Goal: Transaction & Acquisition: Purchase product/service

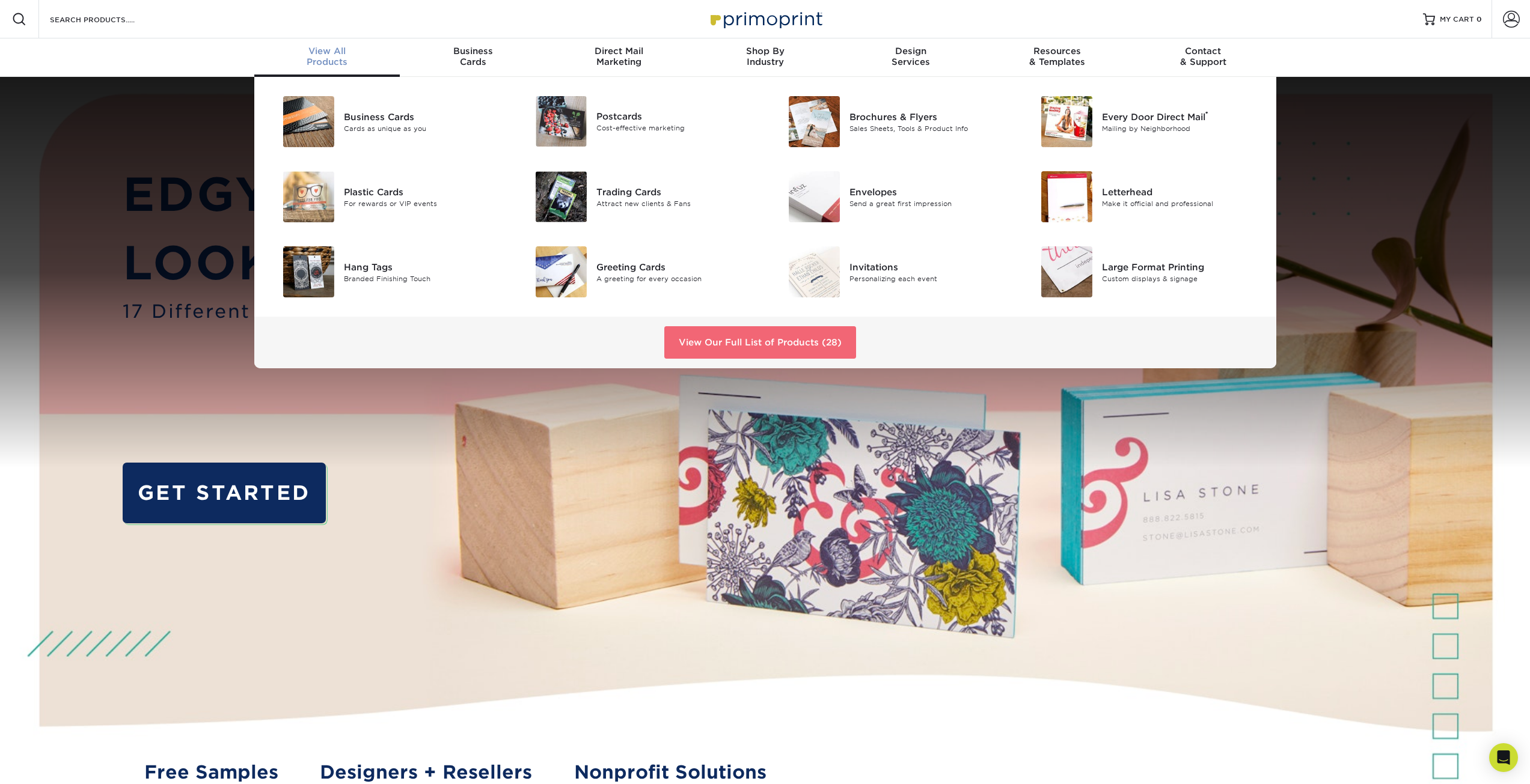
click at [834, 342] on link "View Our Full List of Products (28)" at bounding box center [760, 342] width 192 height 32
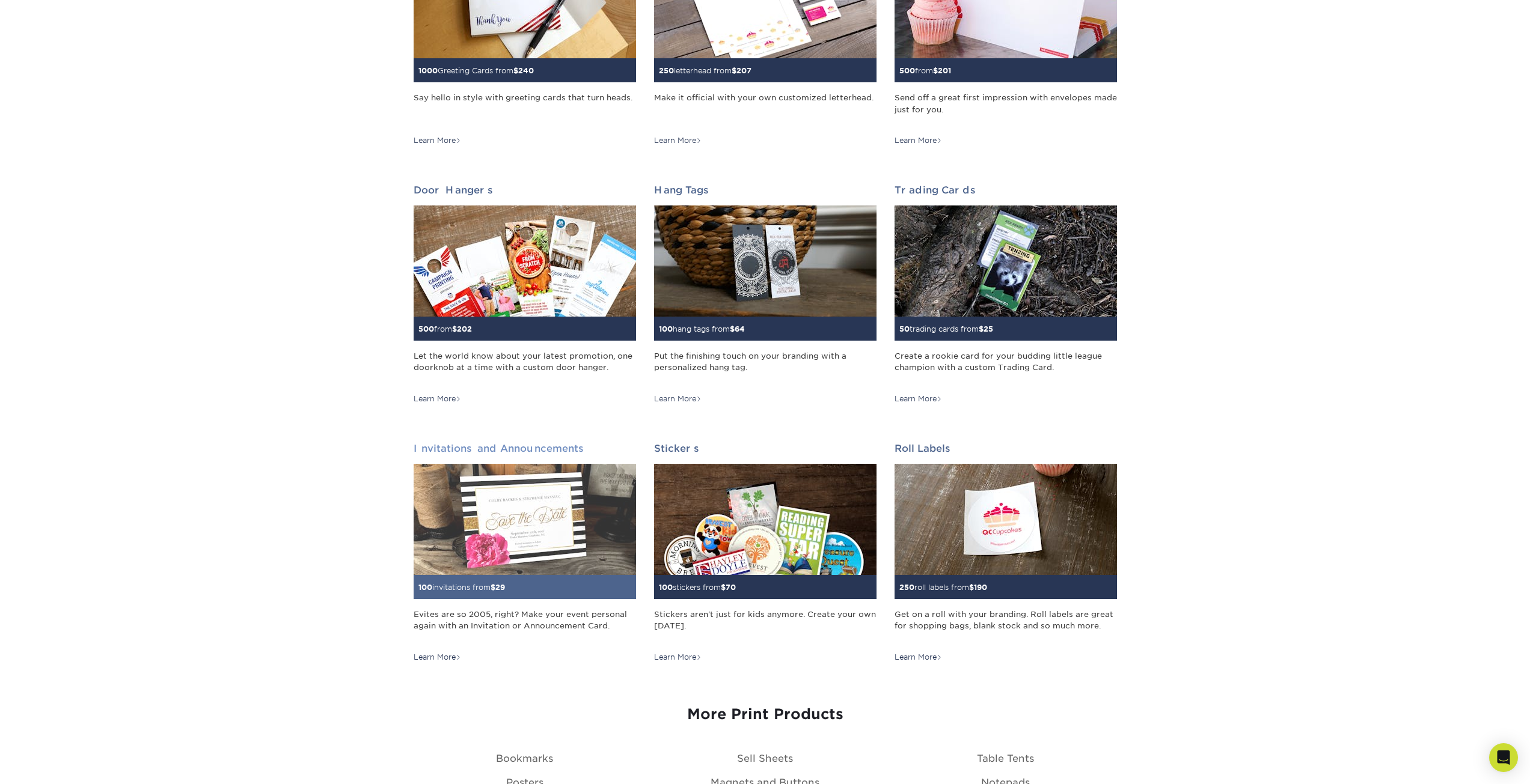
scroll to position [841, 0]
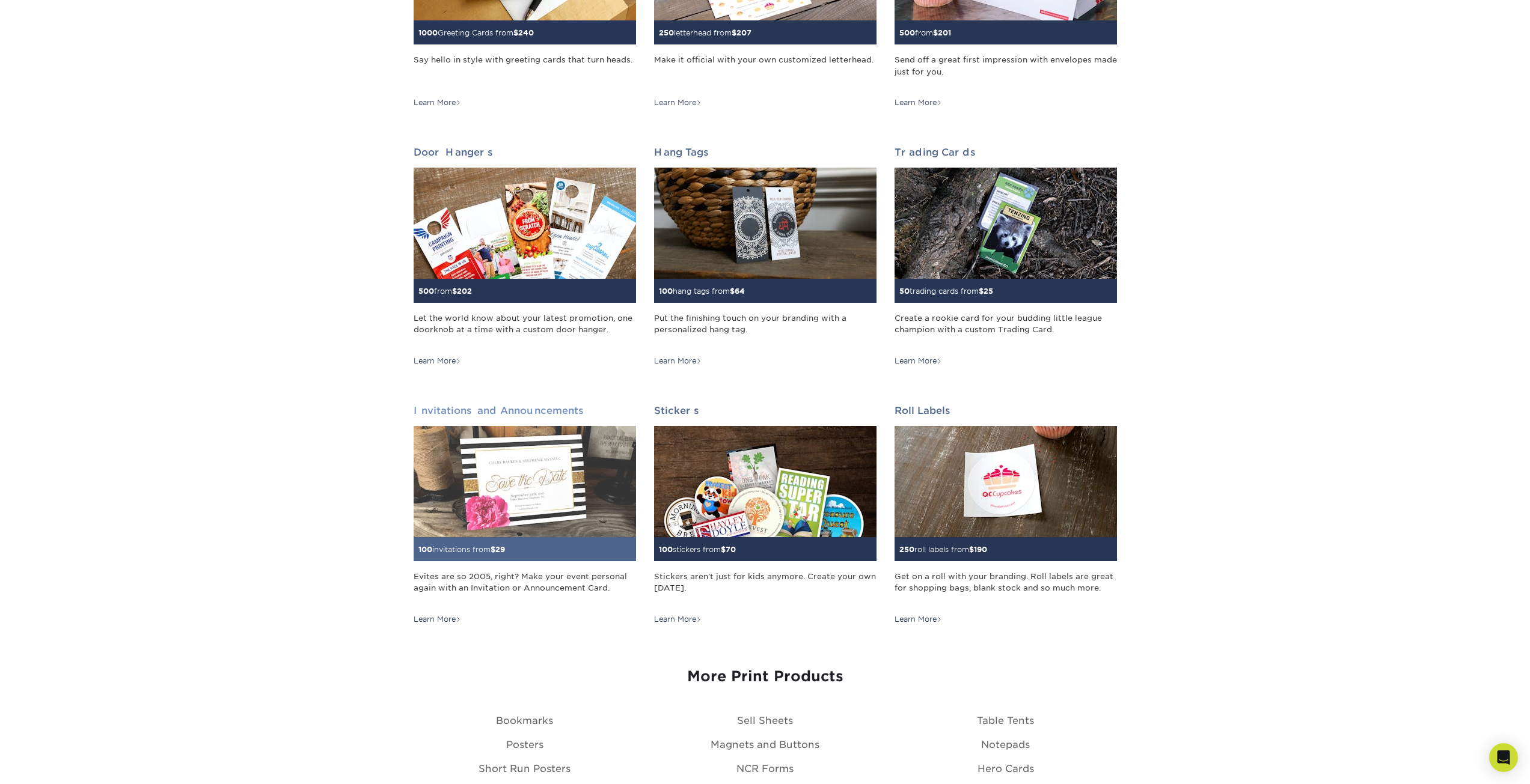
click at [509, 498] on img at bounding box center [525, 481] width 223 height 111
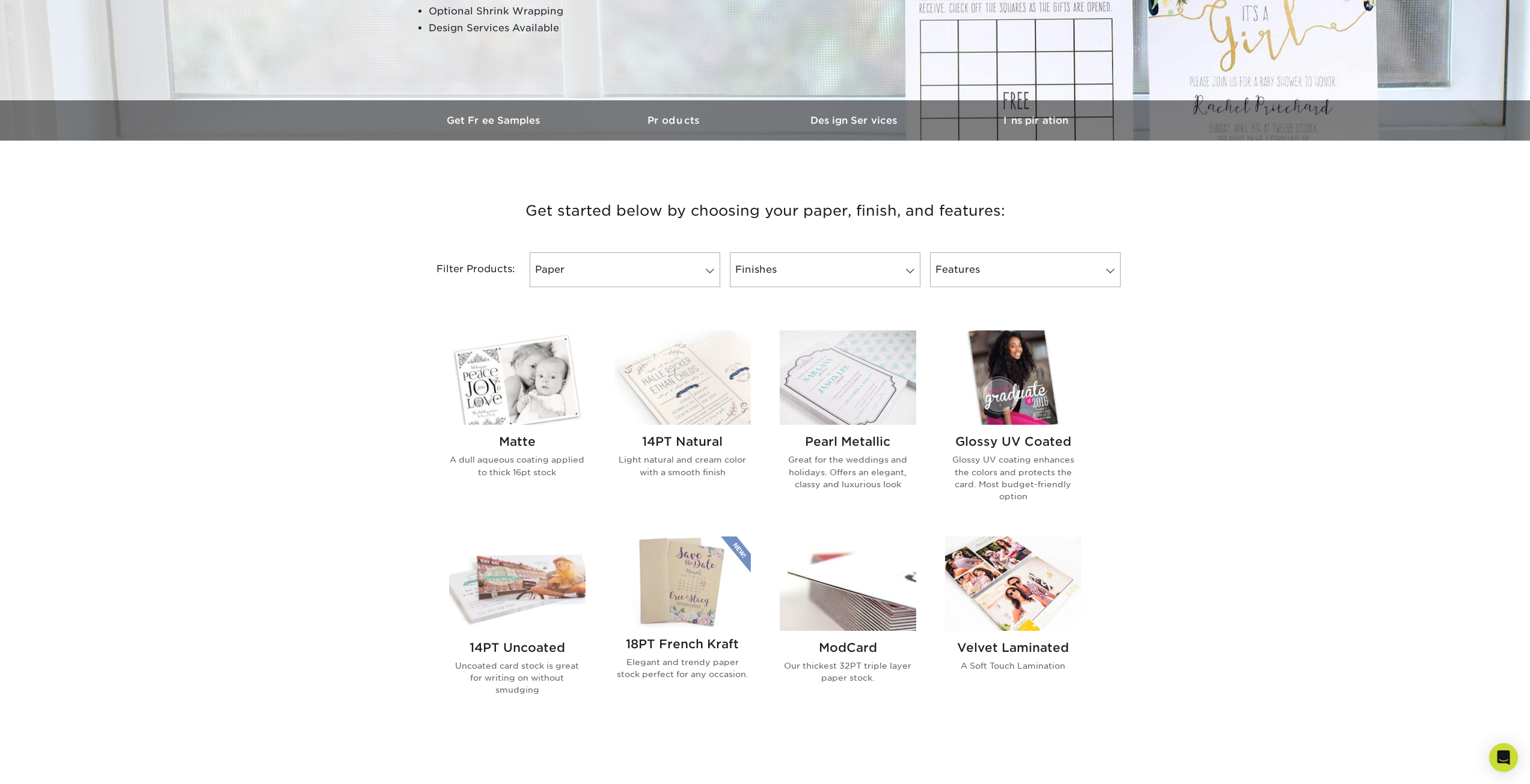
scroll to position [301, 0]
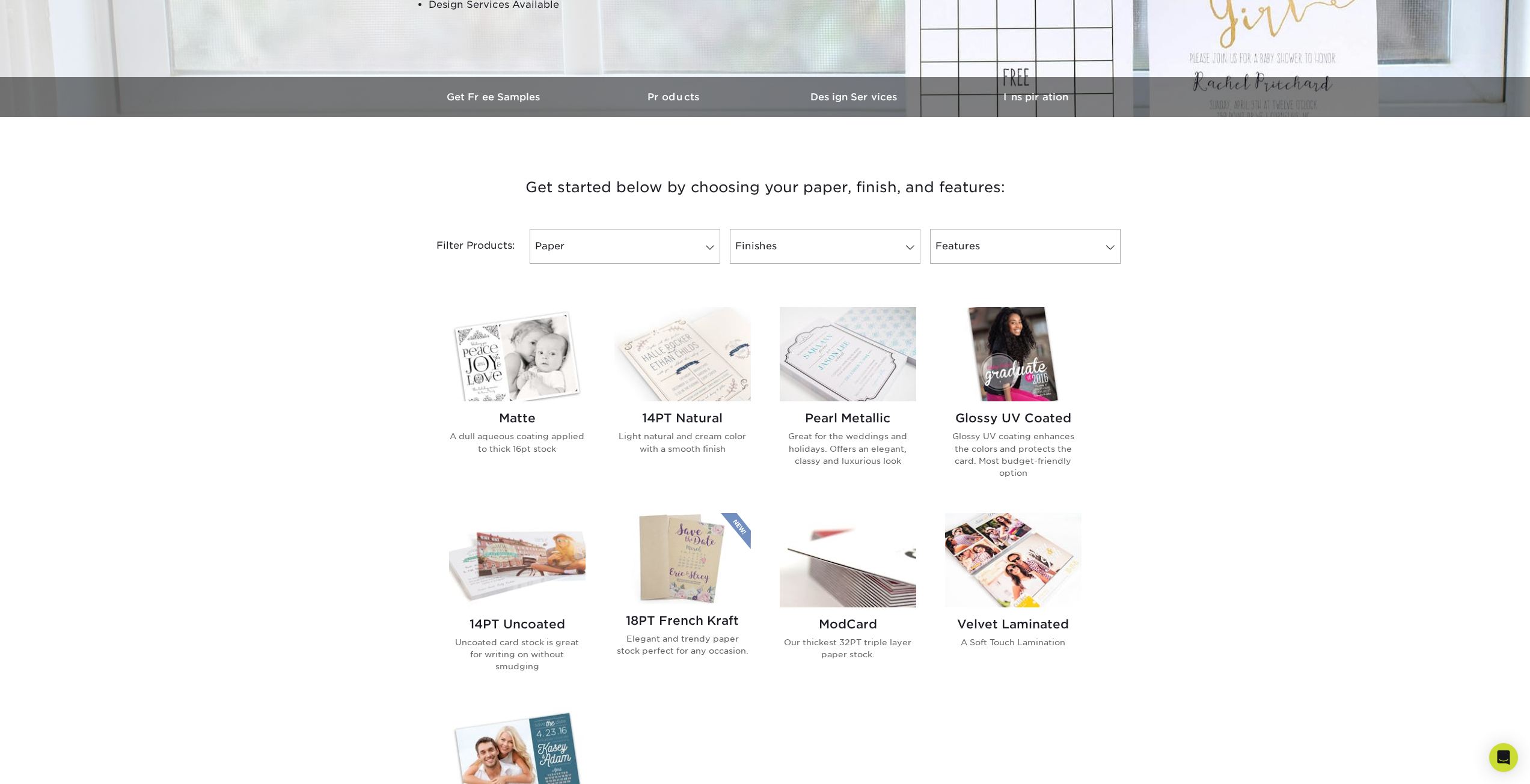
click at [533, 363] on img at bounding box center [517, 354] width 136 height 94
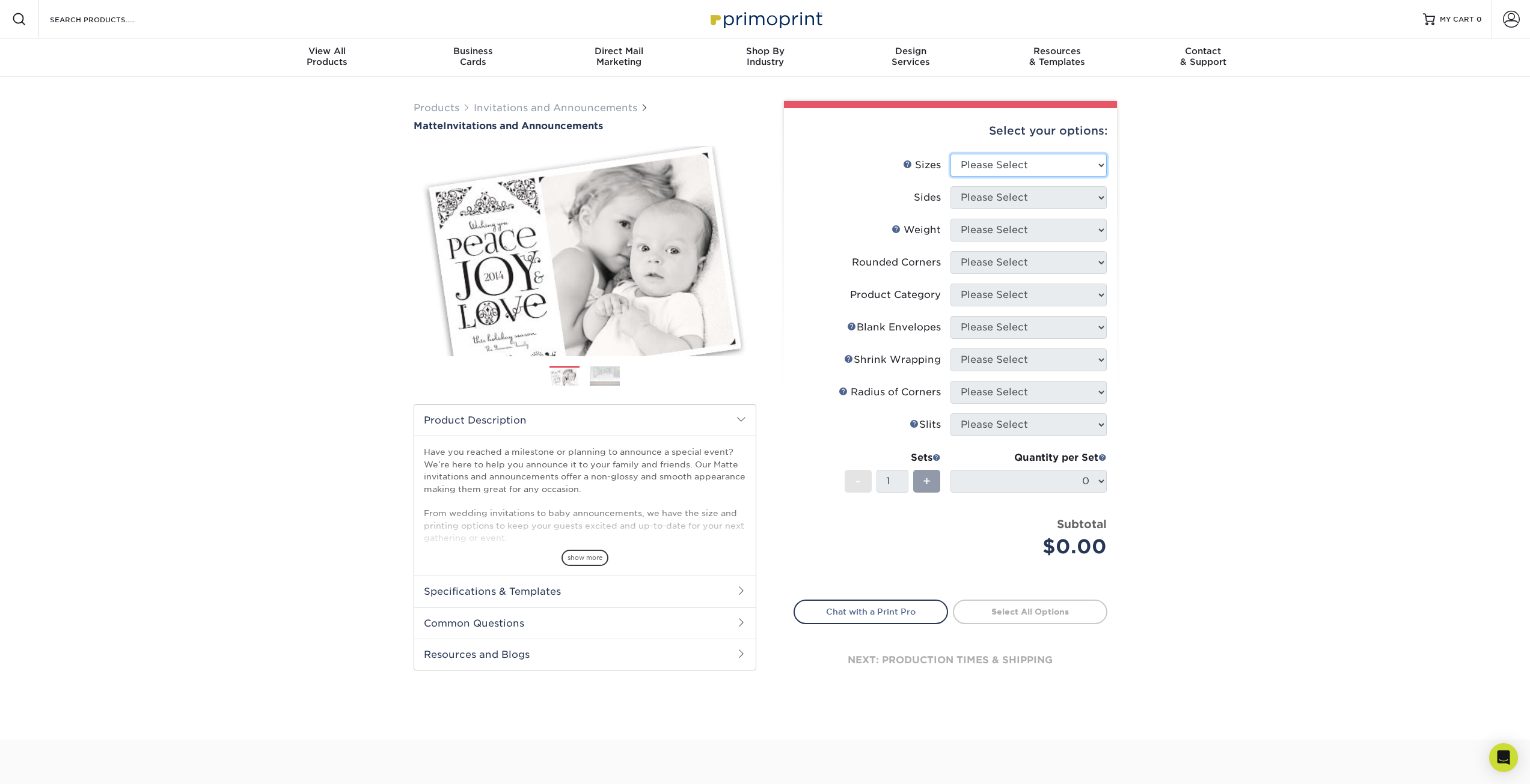
click at [996, 156] on select "Please Select 4.25" x 5.5" 4.25" x 6" 5" x 7" 5.5" x 8.5" 6" x 6"" at bounding box center [1029, 165] width 157 height 23
select select "5.00x7.00"
click at [950, 154] on select "Please Select 4.25" x 5.5" 4.25" x 6" 5" x 7" 5.5" x 8.5" 6" x 6"" at bounding box center [1029, 165] width 157 height 23
click at [990, 205] on select "Please Select Print Both Sides Print Front Only" at bounding box center [1029, 197] width 157 height 23
select select "32d3c223-f82c-492b-b915-ba065a00862f"
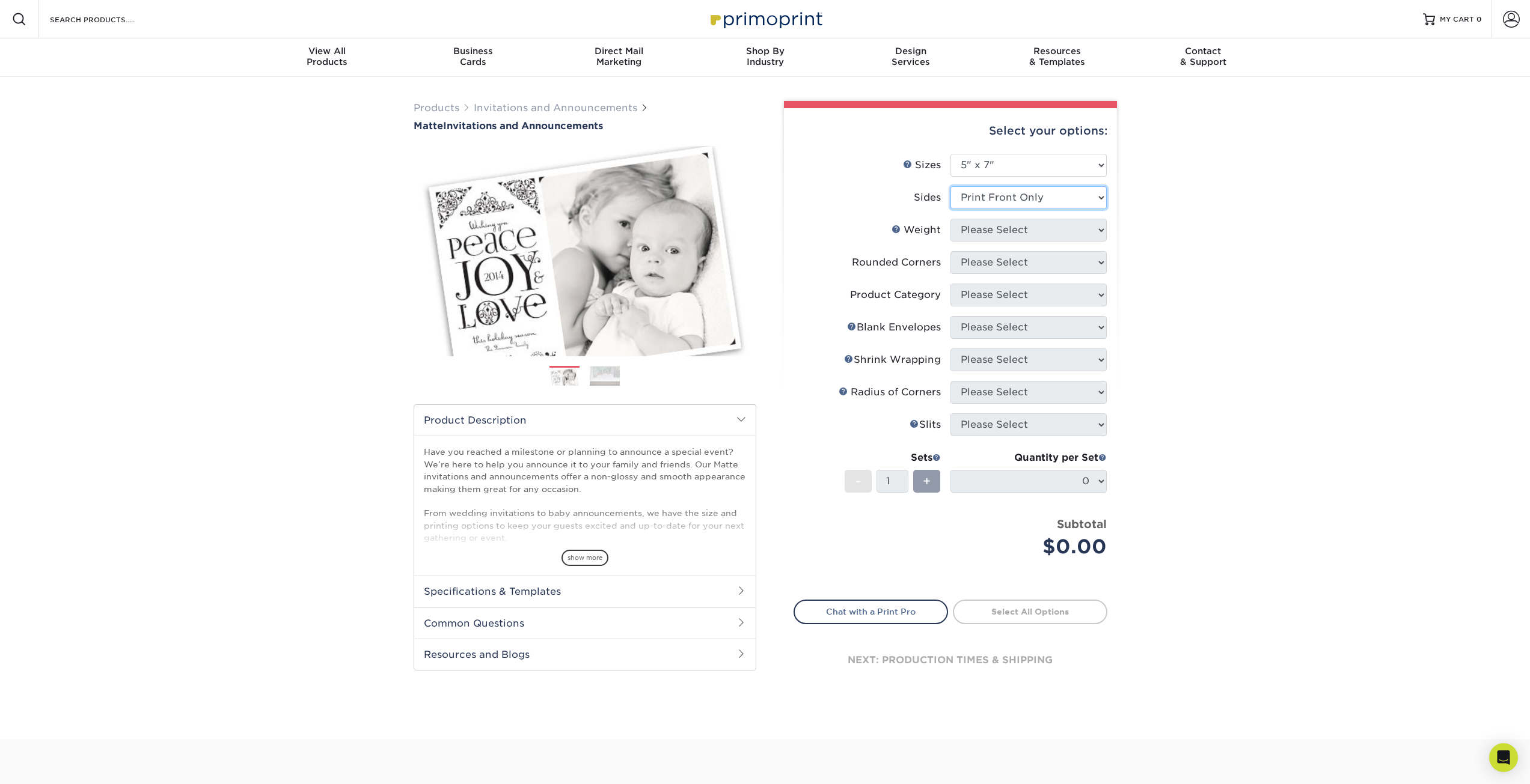
click at [950, 186] on select "Please Select Print Both Sides Print Front Only" at bounding box center [1029, 197] width 157 height 23
click at [983, 232] on select "Please Select 16PT" at bounding box center [1029, 230] width 157 height 23
select select "16PT"
click at [950, 219] on select "Please Select 16PT" at bounding box center [1029, 230] width 157 height 23
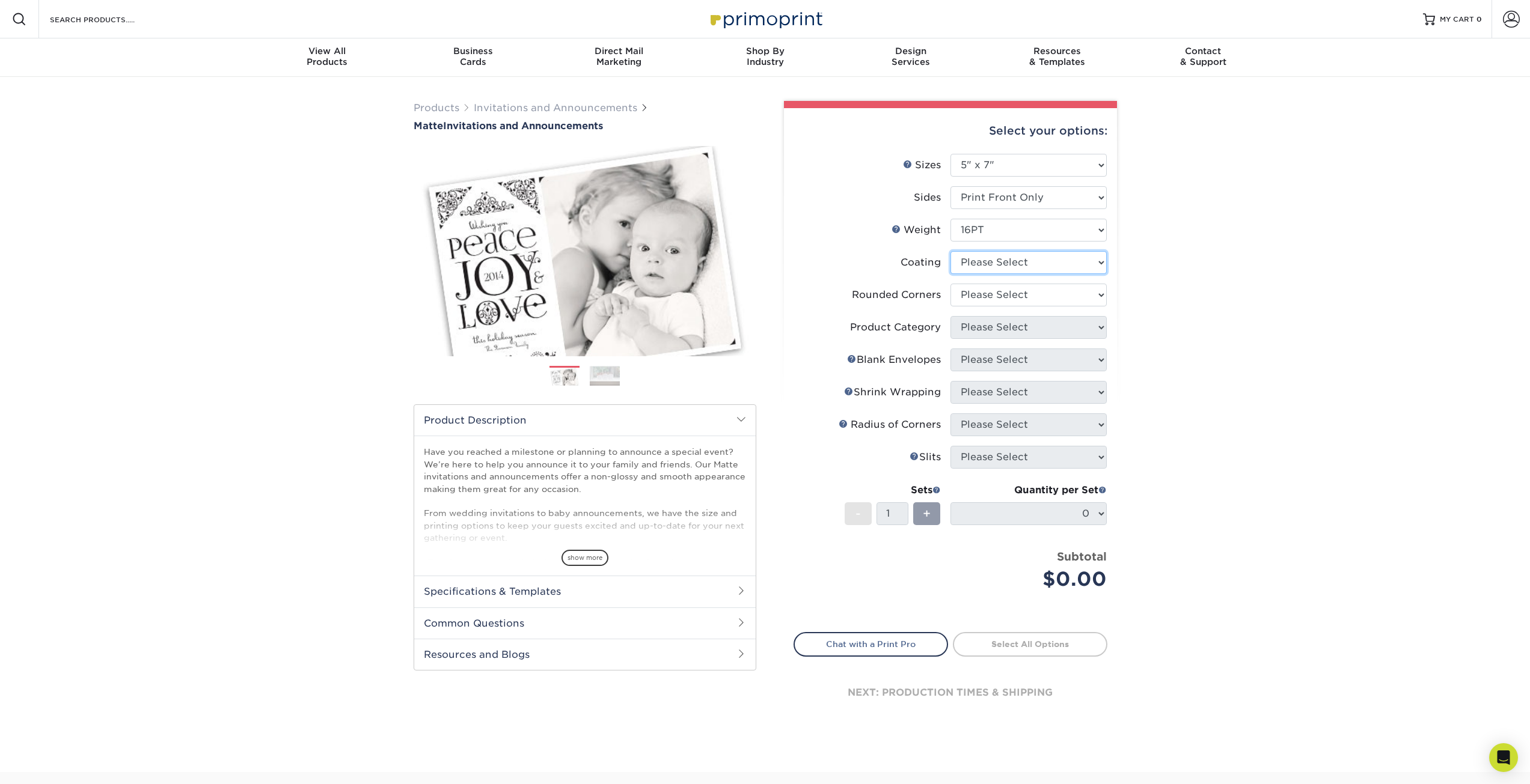
click at [1049, 263] on select at bounding box center [1029, 263] width 157 height 23
select select "121bb7b5-3b4d-429f-bd8d-bbf80e953313"
click at [950, 251] on select at bounding box center [1029, 263] width 157 height 23
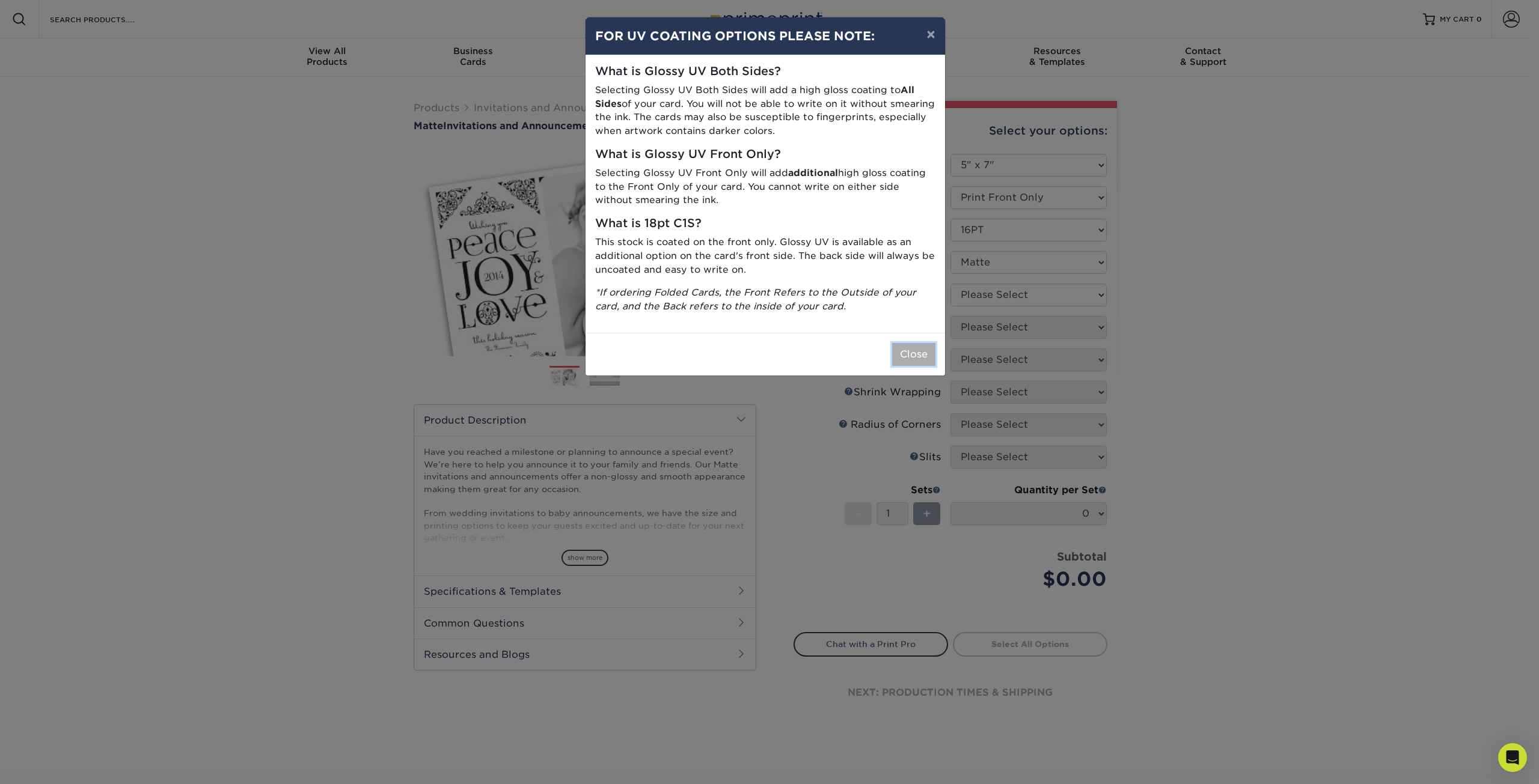
click at [919, 352] on button "Close" at bounding box center [913, 355] width 43 height 23
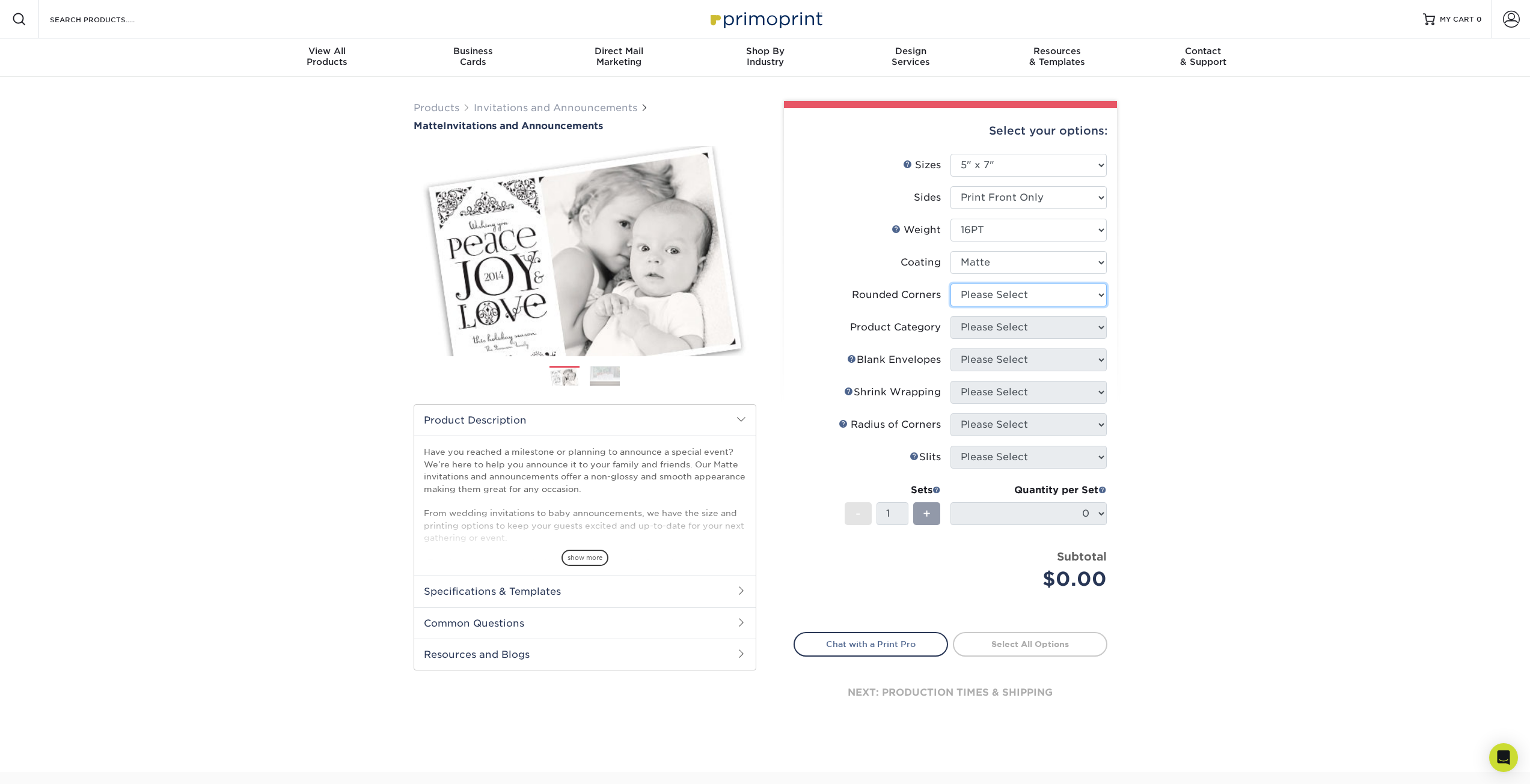
click at [989, 299] on select "Please Select Yes - Round 4 Corners No" at bounding box center [1029, 295] width 157 height 23
select select "0"
click at [950, 284] on select "Please Select Yes - Round 4 Corners No" at bounding box center [1029, 295] width 157 height 23
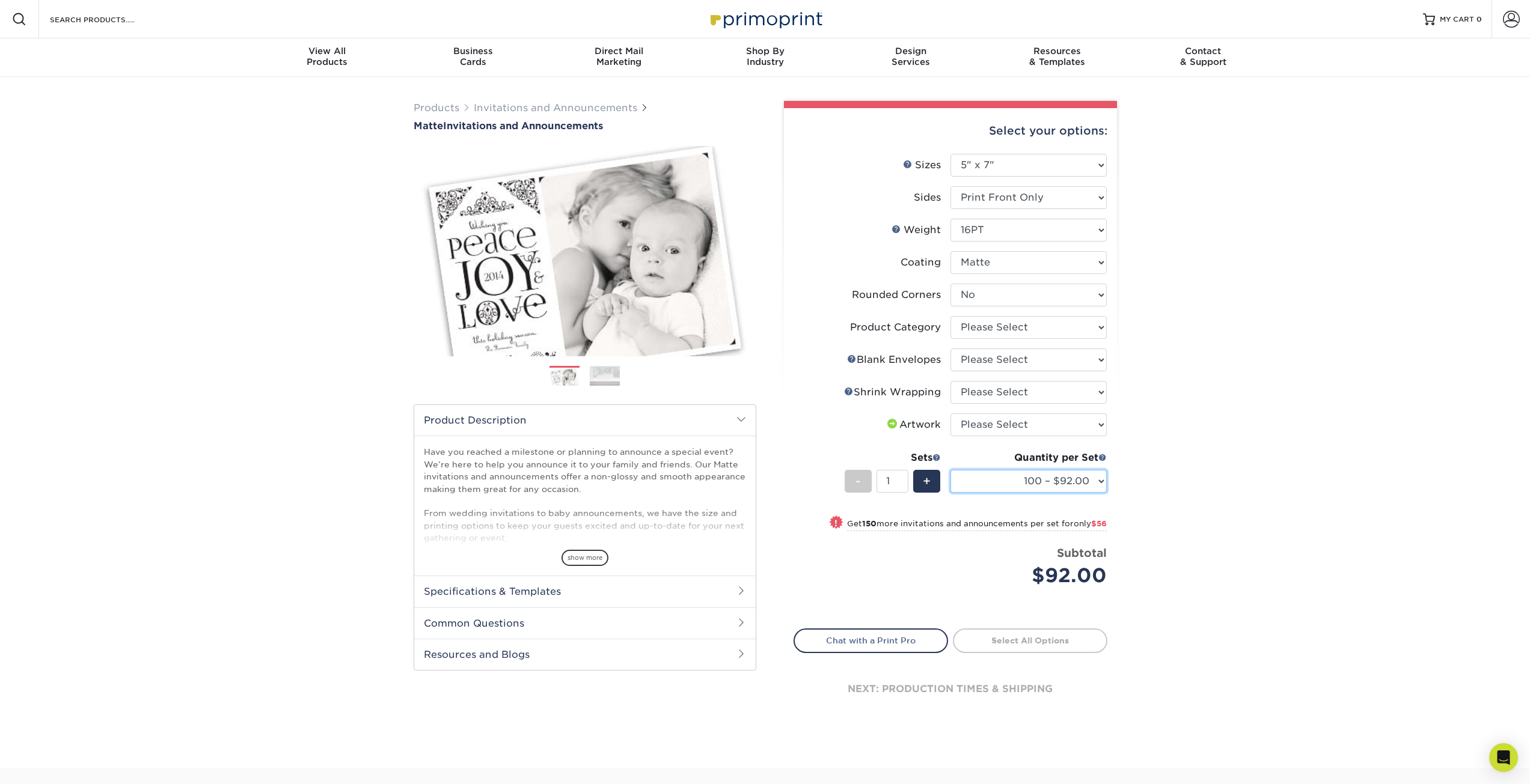
click at [1069, 485] on select "100 – $92.00 250 – $148.00 500 – $190.00 1000 – $214.00 2500 – $345.00 5000 – $…" at bounding box center [1029, 482] width 157 height 23
click at [902, 639] on link "Chat with a Print Pro" at bounding box center [871, 640] width 154 height 24
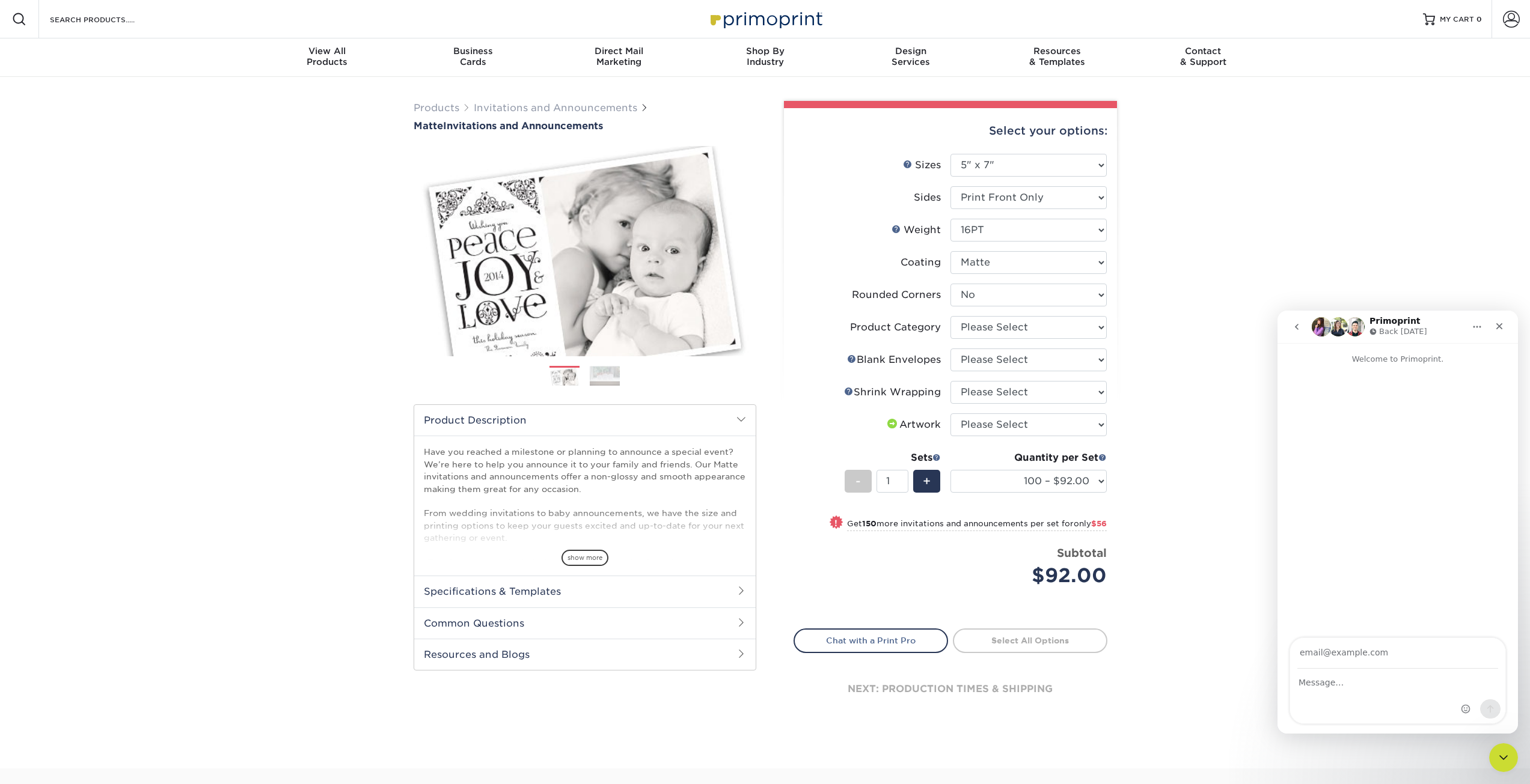
click at [1327, 655] on input "Your email" at bounding box center [1398, 653] width 201 height 31
type input "petersen.lynnem@gmail.com"
click at [1379, 695] on div "Intercom messenger" at bounding box center [1398, 696] width 215 height 54
click at [1320, 684] on textarea "Message…" at bounding box center [1398, 679] width 215 height 20
click at [1382, 700] on textarea "Hello, I am looking to print an elopement announcement card" at bounding box center [1398, 685] width 215 height 32
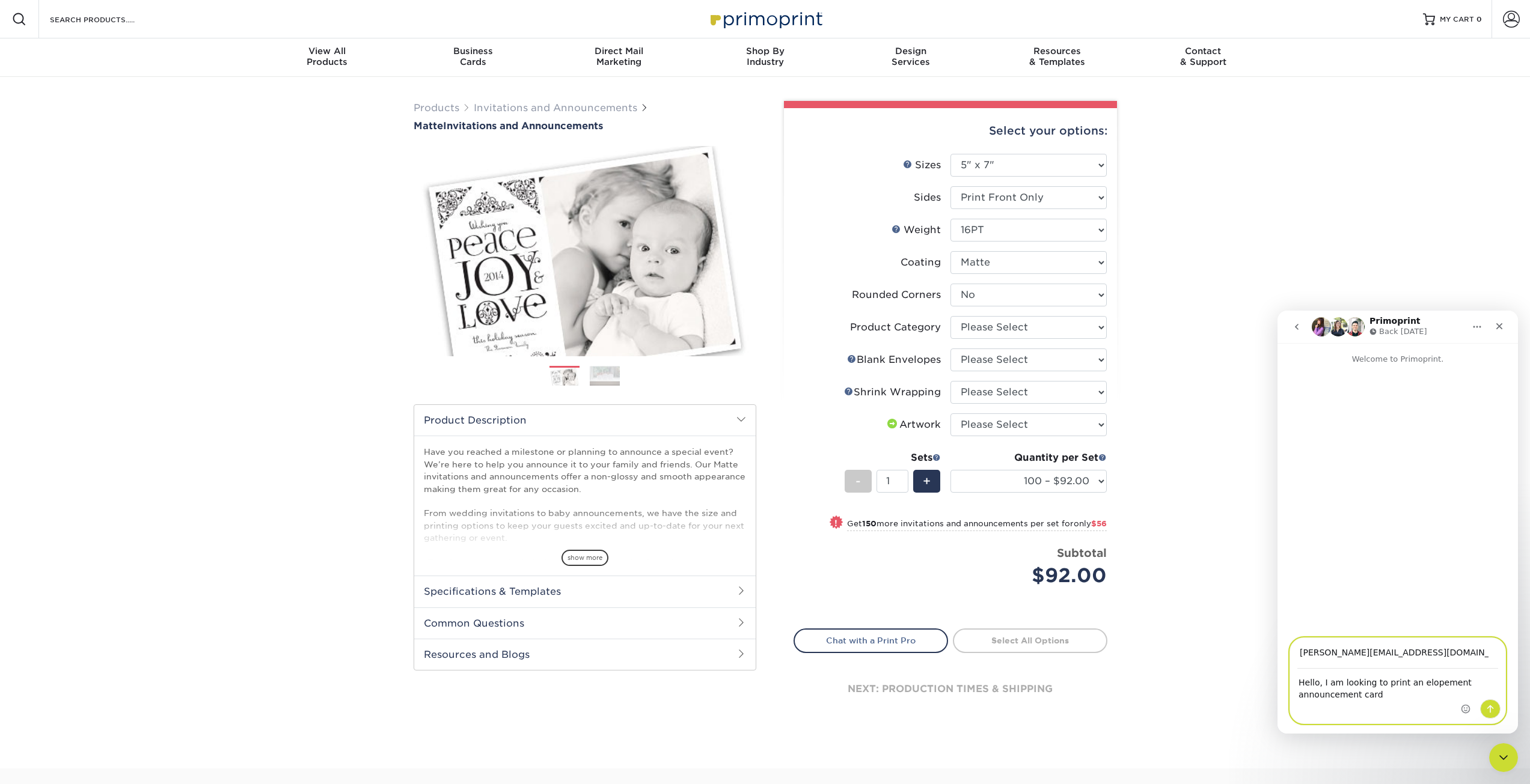
type textarea "Hello, I am looking to print an elopement announcement card"
